Goal: Feedback & Contribution: Leave review/rating

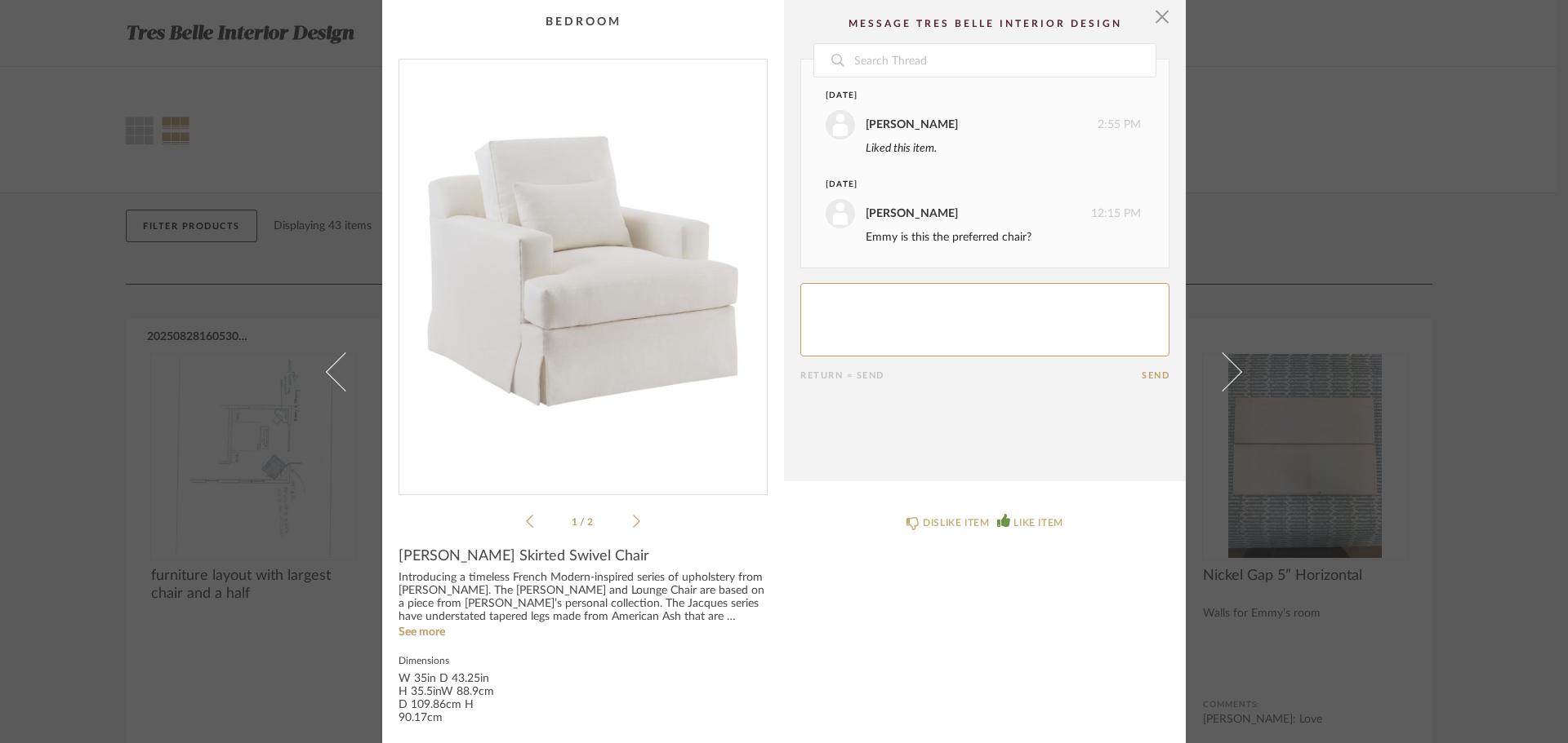
click at [836, 346] on textarea at bounding box center [984, 320] width 369 height 74
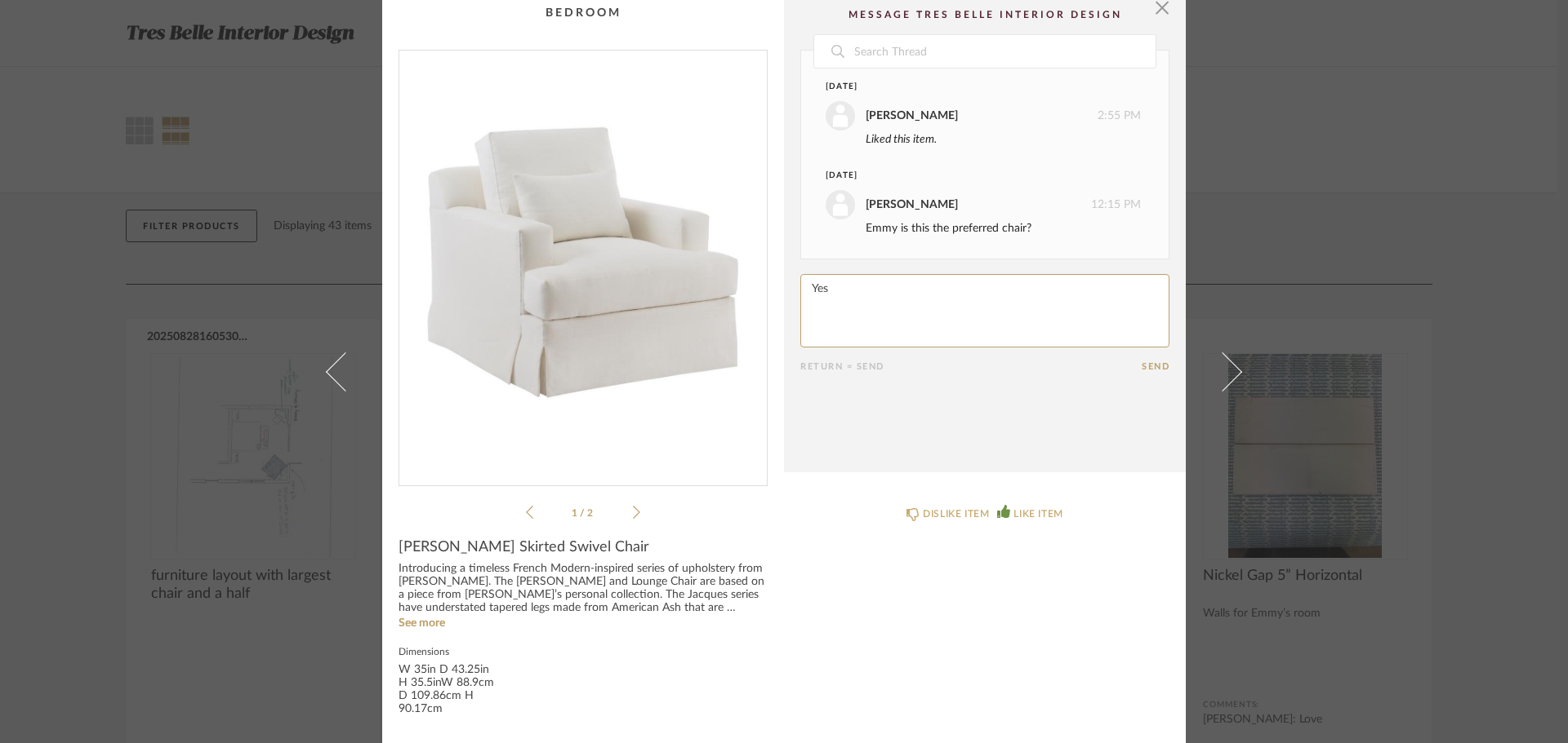
scroll to position [11, 0]
type textarea "Yes"
click at [1141, 356] on form "Return = Send Send" at bounding box center [984, 321] width 369 height 98
click at [1141, 364] on button "Send" at bounding box center [1154, 363] width 27 height 10
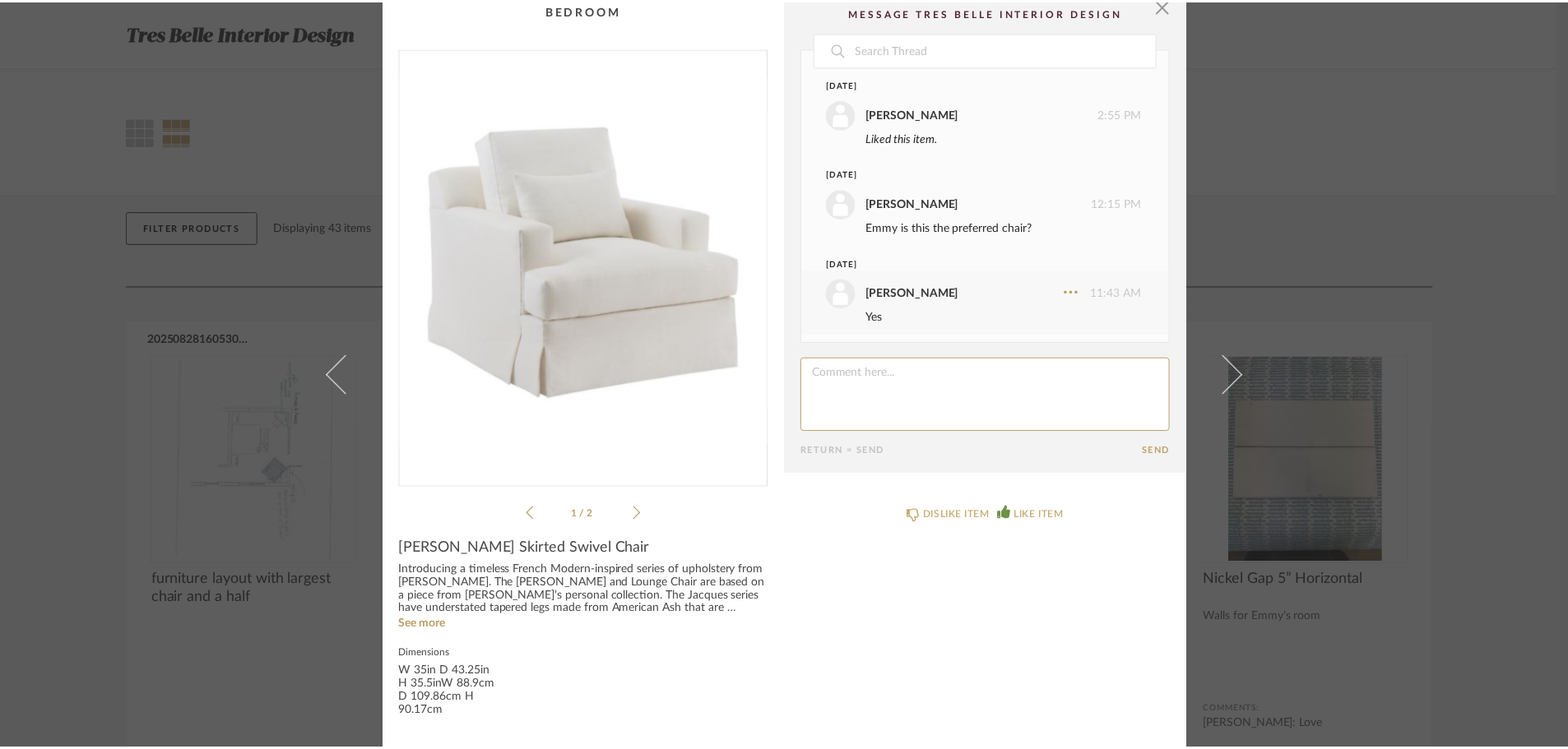
scroll to position [6, 0]
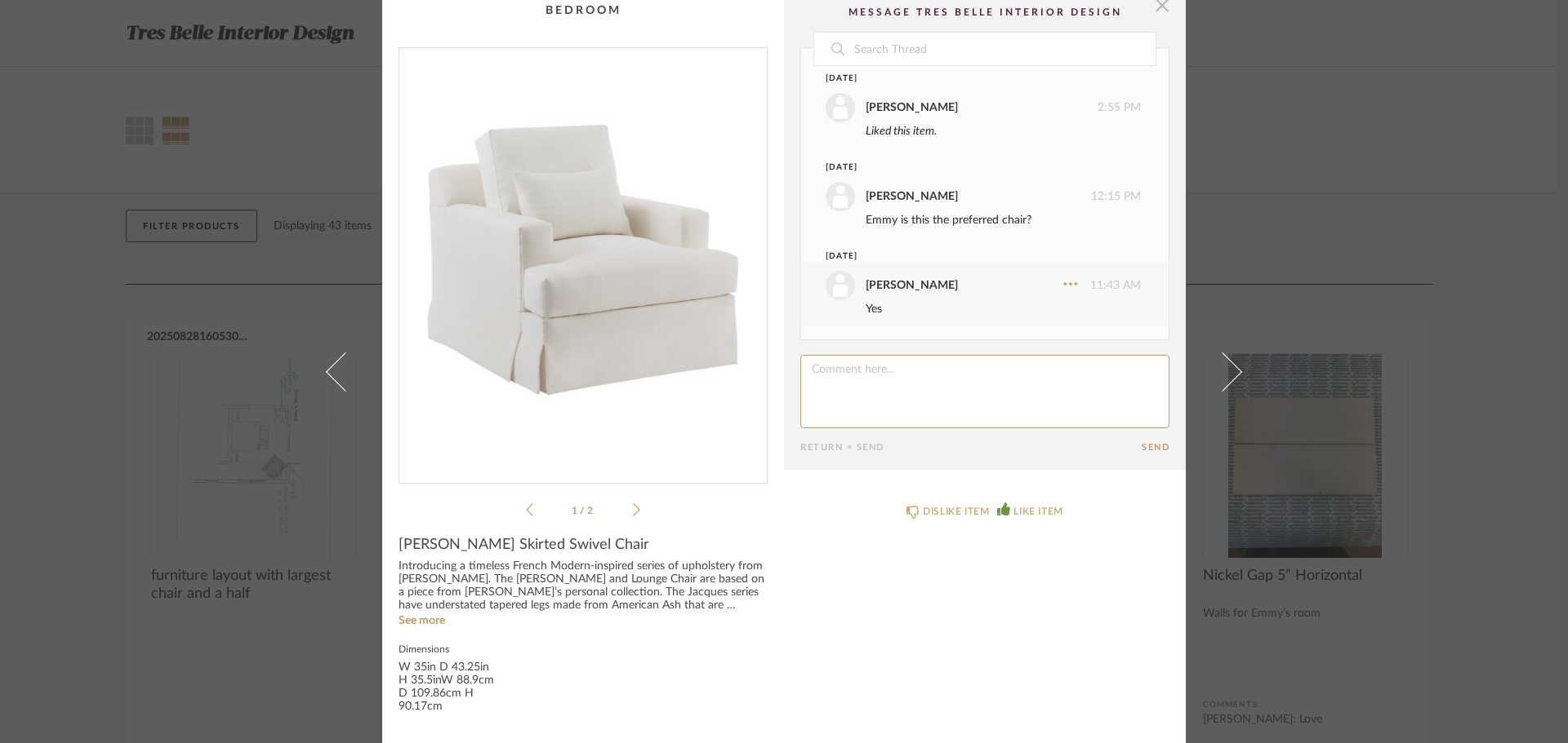
click at [1162, 11] on span "button" at bounding box center [1162, 5] width 33 height 33
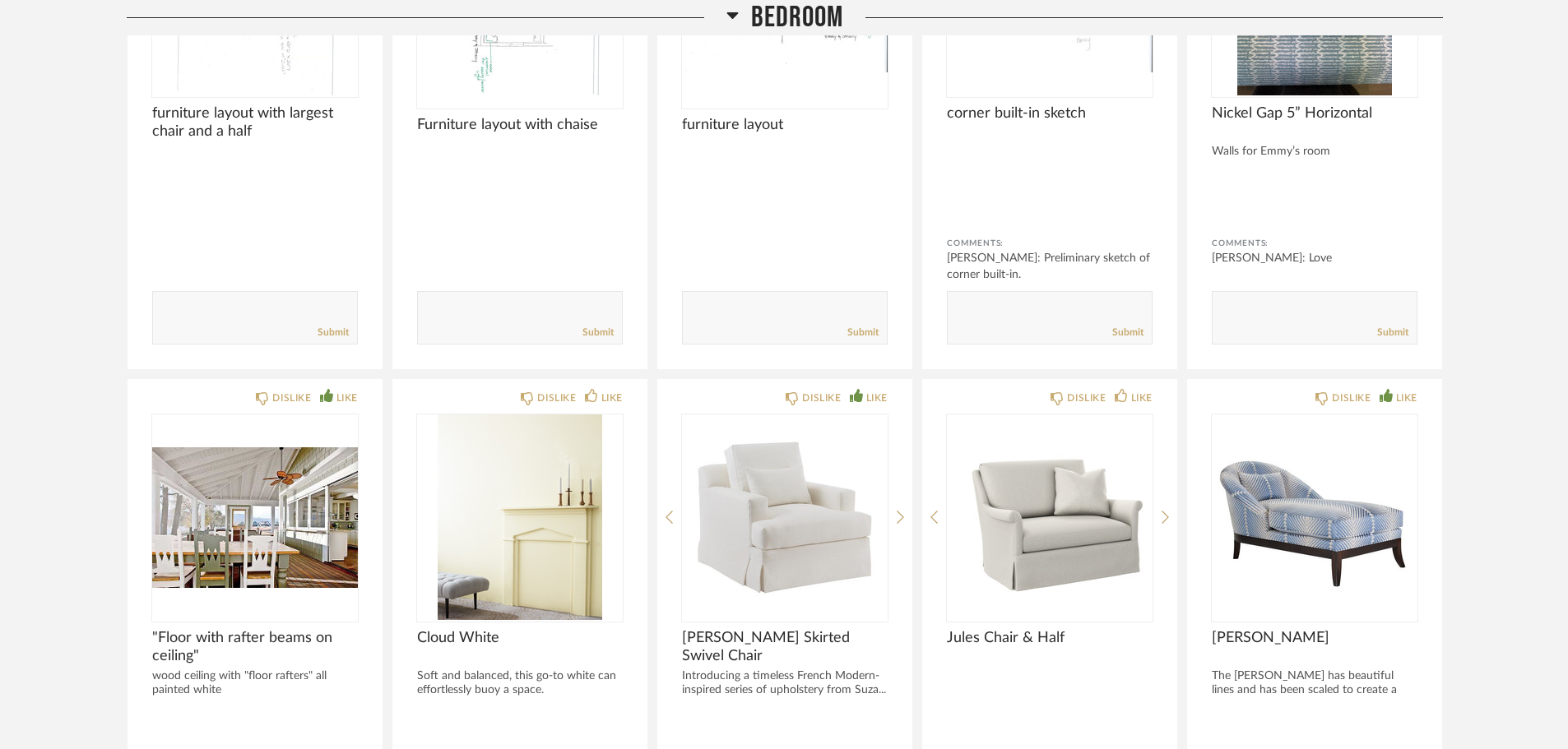
scroll to position [494, 0]
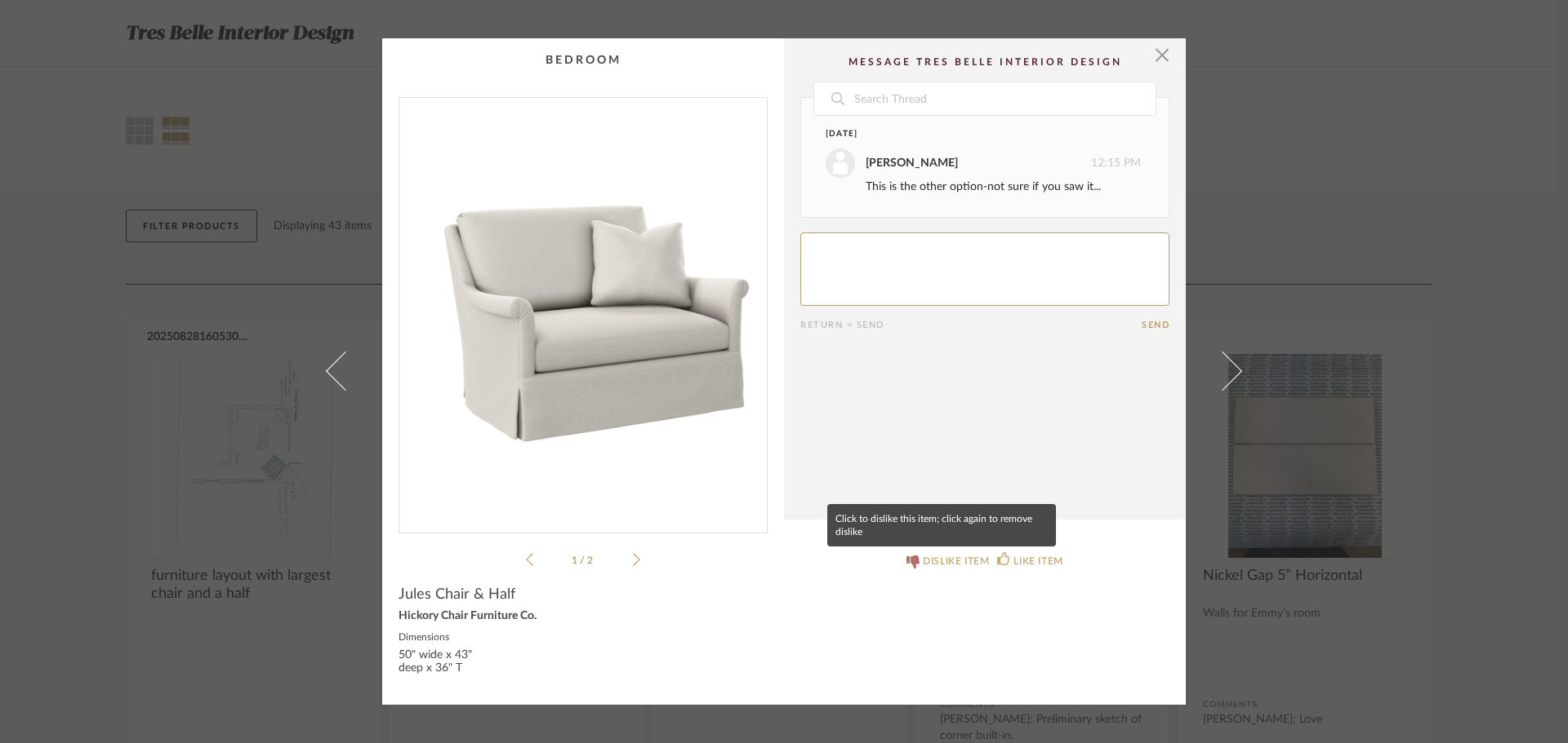
click at [959, 559] on div "DISLIKE ITEM" at bounding box center [956, 561] width 66 height 16
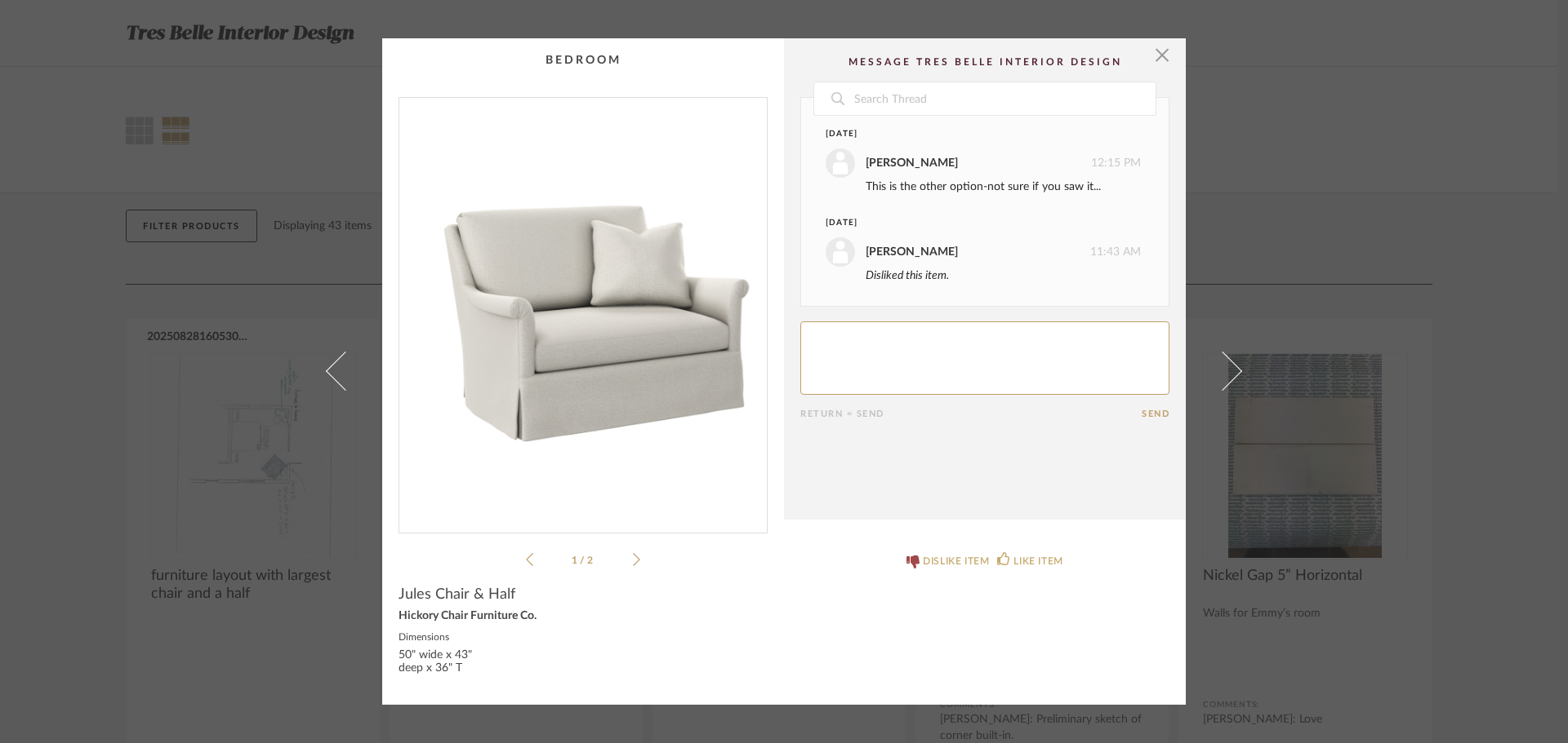
click at [1165, 58] on cpp-summary-comments "Date September 12th Carrie Blanck 12:15 PM This is the other option-not sure if…" at bounding box center [984, 279] width 401 height 481
click at [1152, 51] on span "button" at bounding box center [1162, 55] width 33 height 33
